Goal: Communication & Community: Answer question/provide support

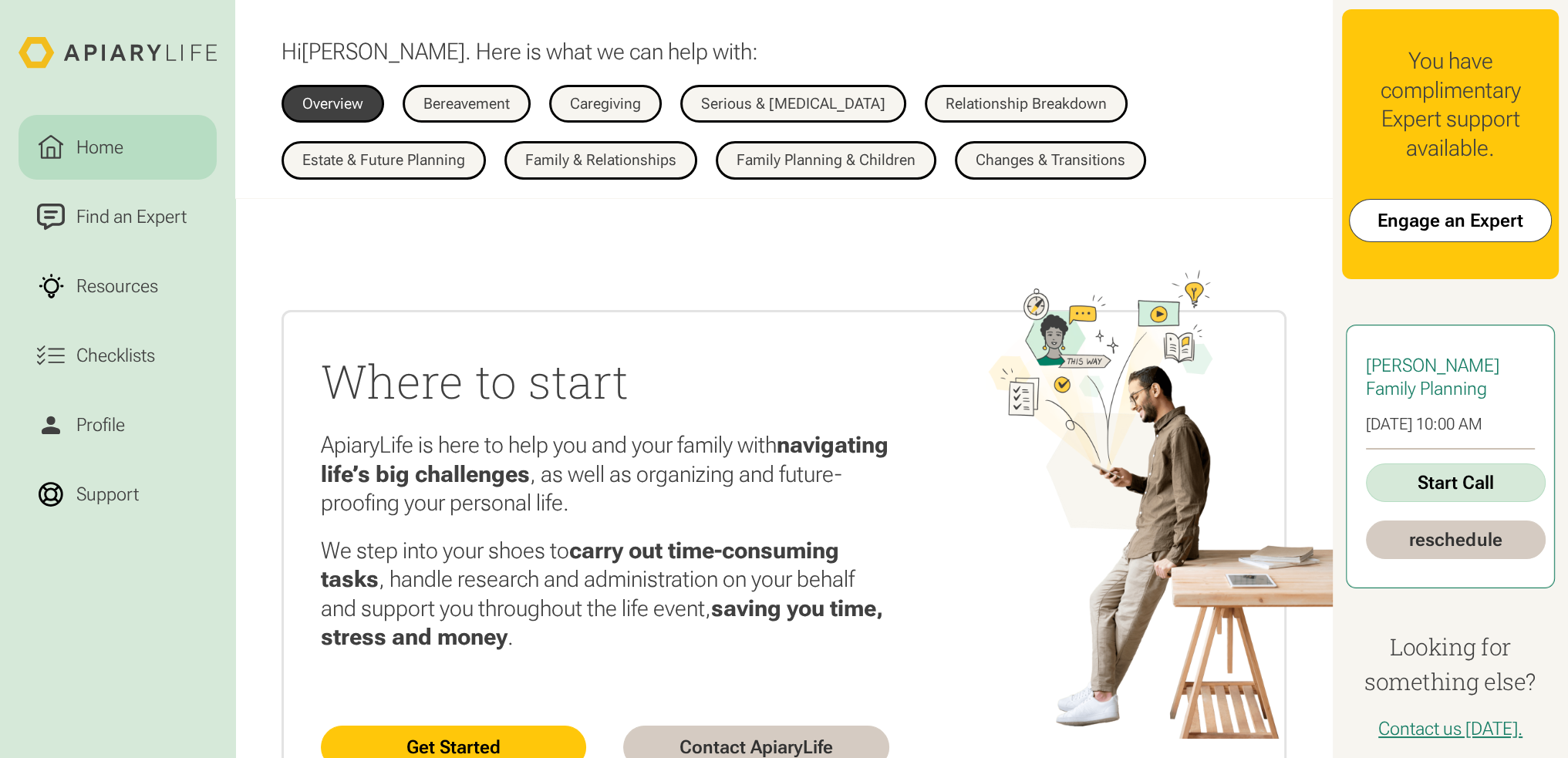
click at [1463, 500] on link "Start Call" at bounding box center [1455, 483] width 179 height 38
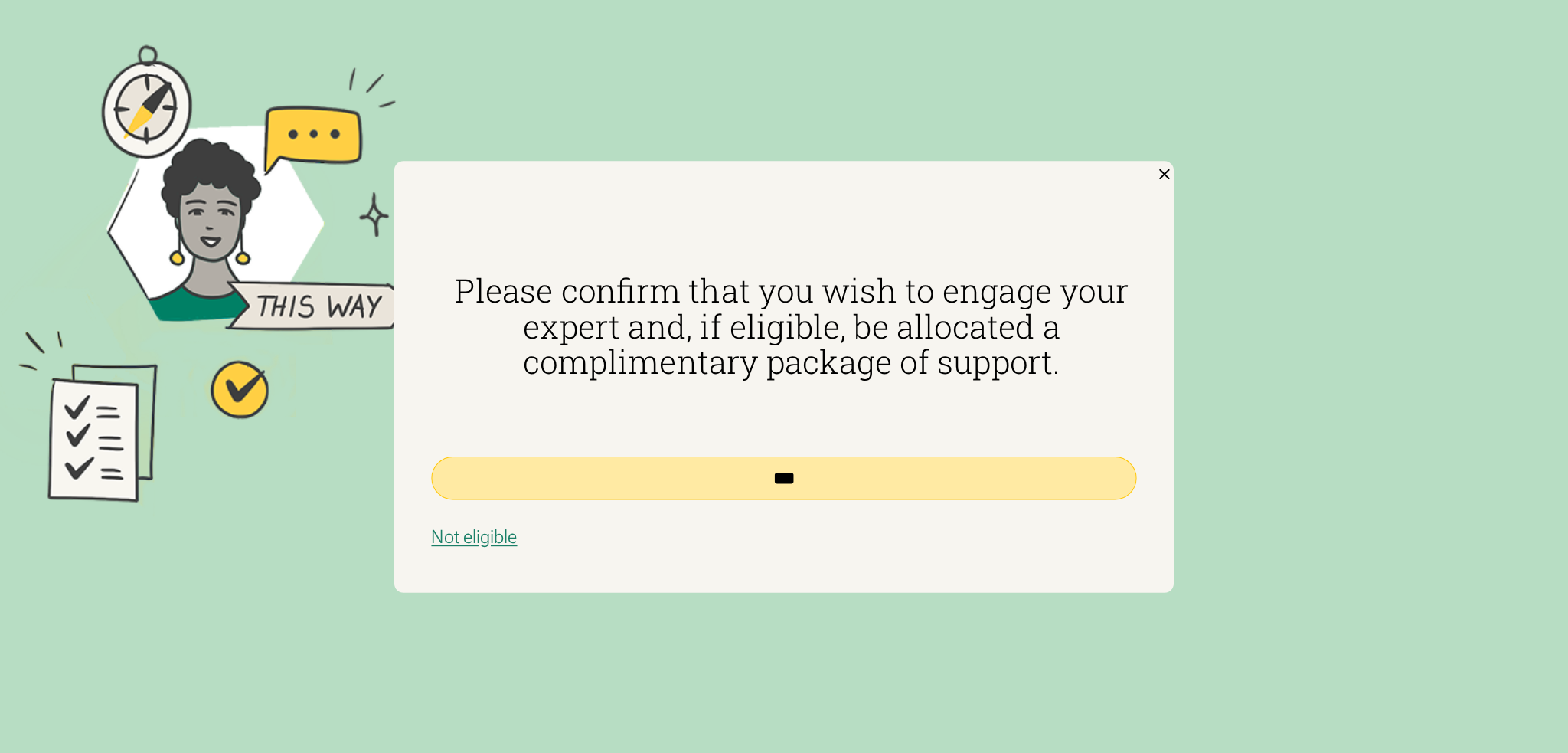
click at [775, 476] on input "***" at bounding box center [784, 478] width 706 height 43
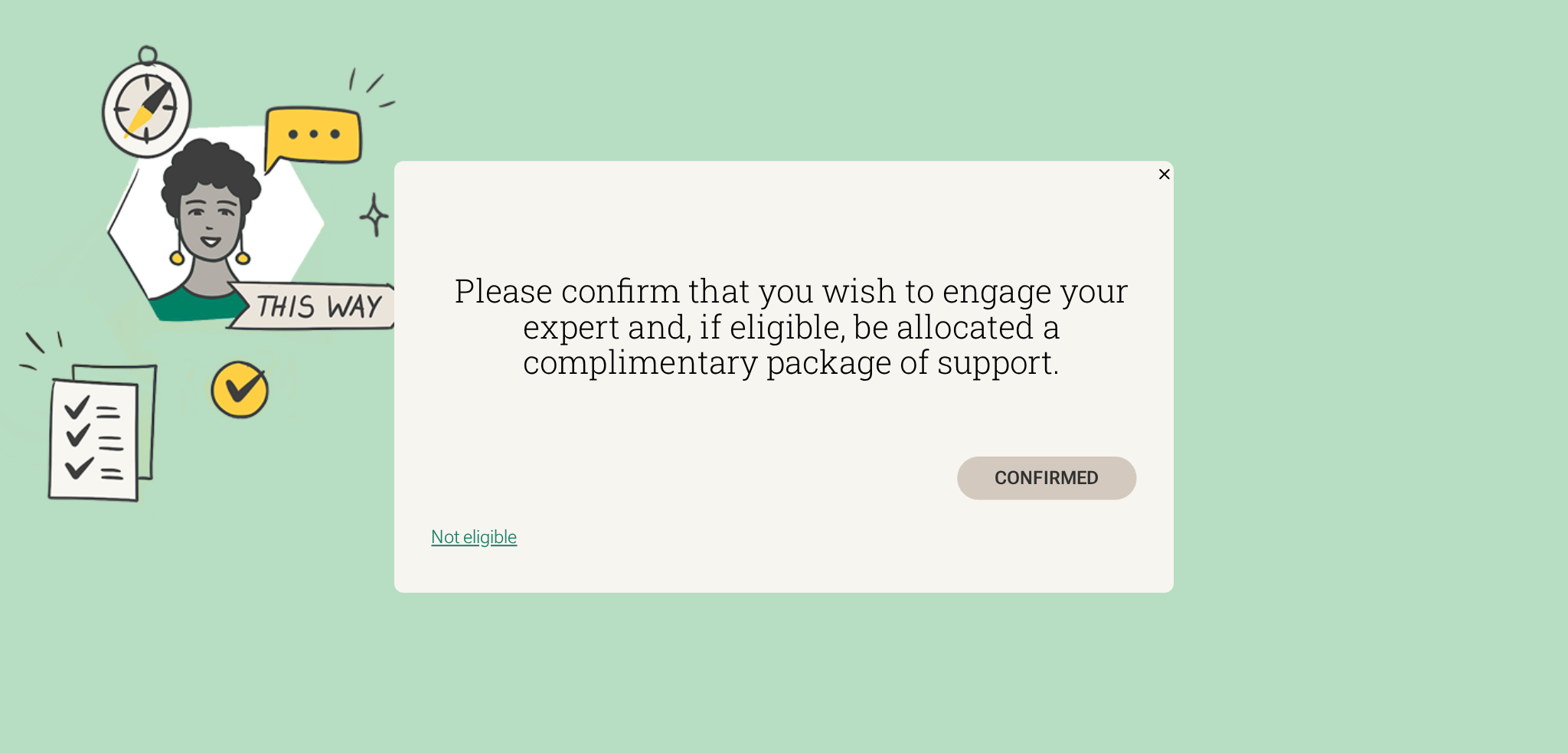
click at [1081, 484] on div "CONFIRMED" at bounding box center [1047, 478] width 180 height 43
